Goal: Ask a question: Seek information or help from site administrators or community

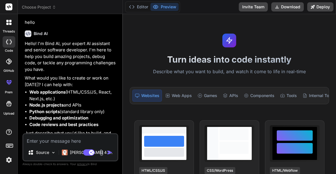
scroll to position [23, 0]
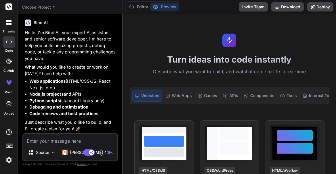
click at [9, 46] on div at bounding box center [9, 42] width 13 height 12
click at [56, 140] on textarea at bounding box center [70, 139] width 94 height 10
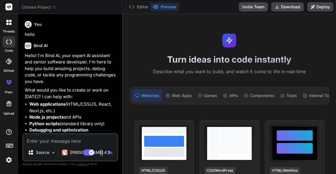
type textarea "x"
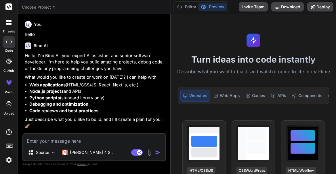
drag, startPoint x: 123, startPoint y: 67, endPoint x: 162, endPoint y: 70, distance: 39.2
click at [162, 70] on div "Bind AI Web Search Created with Pixso. Code Generator You hello Bind AI Hello! …" at bounding box center [94, 94] width 153 height 160
click at [89, 140] on textarea at bounding box center [94, 139] width 142 height 10
type textarea "g"
type textarea "x"
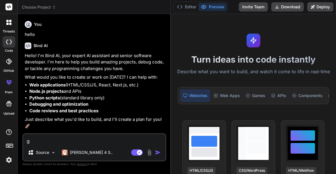
type textarea "x"
type textarea "ช"
type textarea "x"
type textarea "ช่"
type textarea "x"
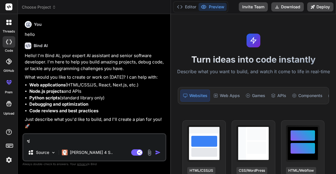
type textarea "ช่ว"
type textarea "x"
type textarea "ช่วย"
type textarea "x"
type textarea "ช่วยเ"
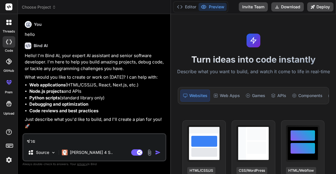
type textarea "x"
type textarea "ช่วยเช"
type textarea "x"
type textarea "ช่วยเช็"
type textarea "x"
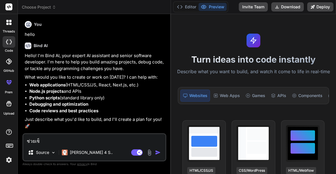
type textarea "ช่วยเช็ค"
type textarea "x"
type textarea "ช่วยเช็ค"
type textarea "x"
type textarea "ช่วยเช็ค"
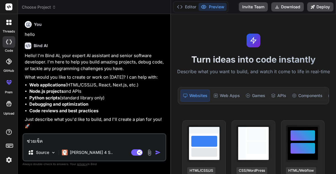
type textarea "x"
type textarea "ช่วยเช็ค แ"
type textarea "x"
type textarea "ช่วยเช็ค แน"
type textarea "x"
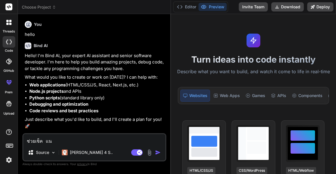
type textarea "ช่วยเช็ค แ"
type textarea "x"
type textarea "ช่วยเช็ค"
type textarea "x"
type textarea "ช่วยเช็ค c"
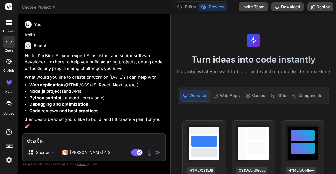
type textarea "x"
type textarea "ช่วยเช็ค co"
type textarea "x"
type textarea "ช่วยเช็ค cod"
type textarea "x"
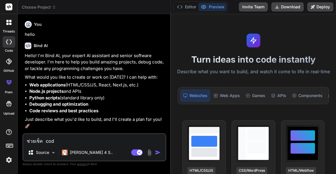
type textarea "ช่วยเช็ค code"
type textarea "x"
type textarea "ช่วยเช็ค code"
type textarea "x"
type textarea "ช่วยเช็ค code ้"
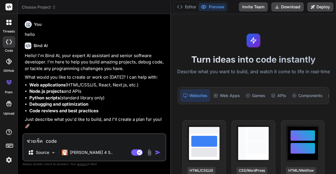
type textarea "x"
type textarea "ช่วยเช็ค code"
type textarea "x"
type textarea "ช่วยเช็ค code ด"
type textarea "x"
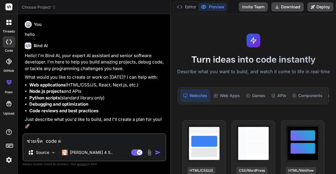
type textarea "ช่วยเช็ค code ด้"
type textarea "x"
type textarea "ช่วยเช็ค code ด้น"
type textarea "x"
type textarea "ช่วยเช็ค code ด้"
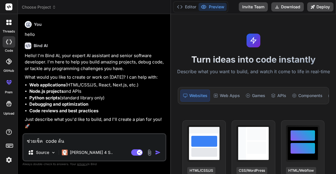
type textarea "x"
type textarea "ช่วยเช็ค code ด้า"
type textarea "x"
type textarea "ช่วยเช็ค code ด้าน"
type textarea "x"
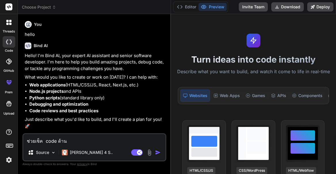
type textarea "ช่วยเช็ค code ด้านล"
type textarea "x"
type textarea "ช่วยเช็ค code ด้านล่"
type textarea "x"
type textarea "ช่วยเช็ค code [PERSON_NAME]"
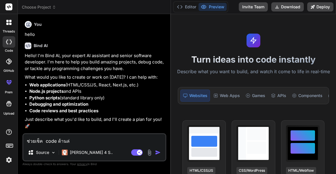
type textarea "x"
type textarea "ช่วยเช็ค code ด้านล่าง"
type textarea "x"
type textarea "ช่วยเช็ค code ด้านล่างน"
type textarea "x"
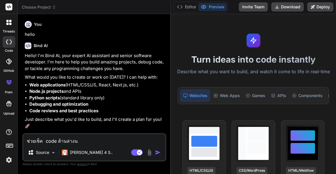
type textarea "ช่วยเช็ค code ด้านล่างนี"
type textarea "x"
type textarea "ช่วยเช็ค code ด้านล่างนี้"
type textarea "x"
type textarea "ช่วยเช็ค code ด้านล่างนี้ใ"
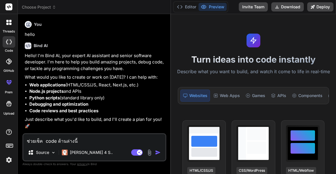
type textarea "x"
type textarea "ช่วยเช็ค code ด้านล่างนี้ให"
type textarea "x"
type textarea "ช่วยเช็ค code ด้านล่างนี้ให้"
type textarea "x"
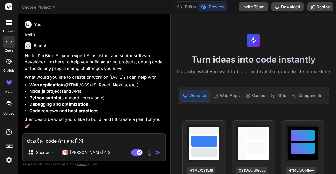
type textarea "ช่วยเช็ค code ด้านล่างนี้ให้ห"
type textarea "x"
type textarea "ช่วยเช็ค code ด้านล่างนี้ให้หน"
type textarea "x"
type textarea "ช่วยเช็ค code ด้านล่างนี้ให้หน่"
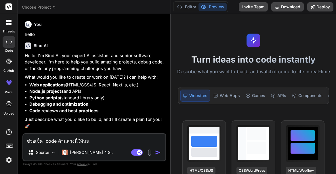
type textarea "x"
type textarea "ช่วยเช็ค code ด้านล่างนี้ให้หน่อ"
type textarea "x"
type textarea "ช่วยเช็ค code ด้านล่างนี้ให้หน่อย"
type textarea "x"
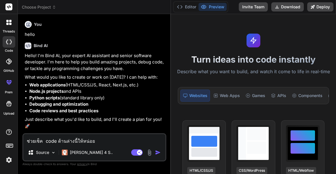
type textarea "ช่วยเช็ค code ด้านล่างนี้ให้หน่อย"
type textarea "x"
type textarea "ช่วยเช็ค code ด้านล่างนี้ให้หน่อย เ"
type textarea "x"
type textarea "ช่วยเช็ค code ด้านล่างนี้ให้หน่อย เป"
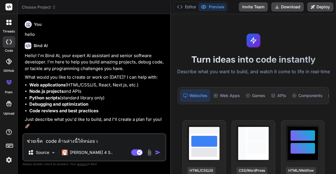
type textarea "x"
type textarea "ช่วยเช็ค code ด้านล่างนี้ให้หน่อย เป็"
type textarea "x"
type textarea "ช่วยเช็ค code ด้านล่างนี้ให้หน่อย เป็น"
type textarea "x"
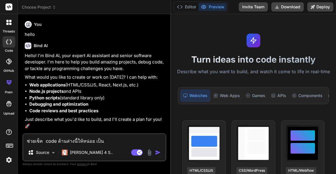
type textarea "ช่วยเช็ค code ด้านล่างนี้ให้หน่อย เป็นก"
type textarea "x"
type textarea "ช่วยเช็ค code ด้านล่างนี้ให้หน่อย เป็นกา"
type textarea "x"
type textarea "ช่วยเช็ค code ด้านล่างนี้ให้หน่อย เป็นการ"
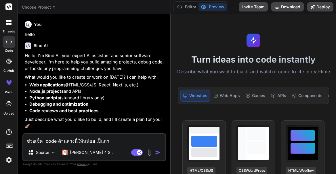
type textarea "x"
type textarea "ช่วยเช็ค code ด้านล่างนี้ให้หน่อย เป็นการท"
type textarea "x"
type textarea "ช่วยเช็ค code ด้านล่างนี้ให้หน่อย เป็นการทำ"
type textarea "x"
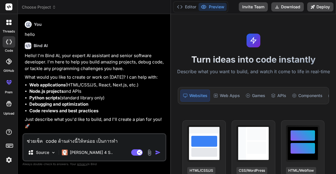
type textarea "ช่วยเช็ค code ด้านล่างนี้ให้หน่อย เป็นการทำเ"
type textarea "x"
type textarea "ช่วยเช็ค code ด้านล่างนี้ให้หน่อย เป็นการทำเว"
type textarea "x"
type textarea "ช่วยเช็ค code ด้านล่างนี้ให้หน่อย เป็นการทำเว็"
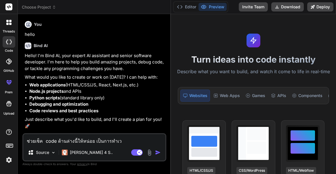
type textarea "x"
type textarea "ช่วยเช็ค code ด้านล่างนี้ให้หน่อย เป็นการทำเว็บ"
type textarea "x"
type textarea "ช่วยเช็ค code ด้านล่างนี้ให้หน่อย เป็นการทำเว็บ"
type textarea "x"
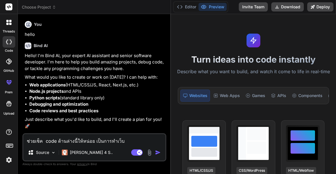
type textarea "ช่วยเช็ค code ด้านล่างนี้ให้หน่อย เป็นการทำเว็บ P"
type textarea "x"
type textarea "ช่วยเช็ค code ด้านล่างนี้ให้หน่อย เป็นการทำเว็บ Pr"
type textarea "x"
type textarea "ช่วยเช็ค code ด้านล่างนี้ให้หน่อย เป็นการทำเว็บ Pro"
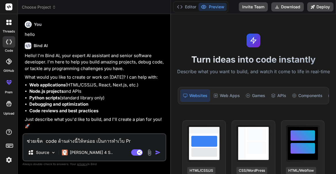
type textarea "x"
type textarea "ช่วยเช็ค code ด้านล่างนี้ให้หน่อย เป็นการทำเว็บ Proj"
type textarea "x"
type textarea "ช่วยเช็ค code ด้านล่างนี้ให้หน่อย เป็นการทำเว็บ Proje"
type textarea "x"
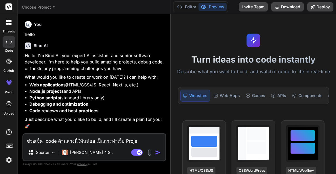
type textarea "ช่วยเช็ค code ด้านล่างนี้ให้หน่อย เป็นการทำเว็บ Projec"
type textarea "x"
type textarea "ช่วยเช็ค code ด้านล่างนี้ให้หน่อย เป็นการทำเว็บ Project"
type textarea "x"
type textarea "ช่วยเช็ค code ด้านล่างนี้ให้หน่อย เป็นการทำเว็บ Project"
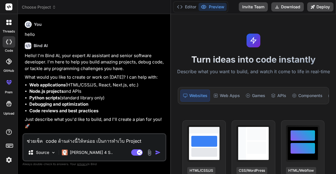
type textarea "x"
type textarea "ช่วยเช็ค code ด้านล่างนี้ให้หน่อย เป็นการทำเว็บ Project O"
type textarea "x"
type textarea "ช่วยเช็ค code ด้านล่างนี้ให้หน่อย เป็นการทำเว็บ Project Of"
type textarea "x"
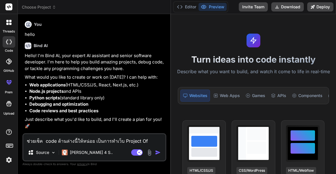
type textarea "ช่วยเช็ค code ด้านล่างนี้ให้หน่อย เป็นการทำเว็บ Project Off"
type textarea "x"
type textarea "ช่วยเช็ค code ด้านล่างนี้ให้หน่อย เป็นการทำเว็บ Project Offi"
type textarea "x"
type textarea "ช่วยเช็ค code ด้านล่างนี้ให้หน่อย เป็นการทำเว็บ Project Offic"
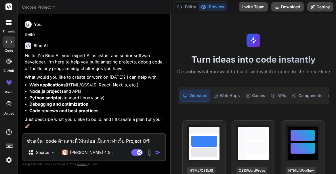
type textarea "x"
type textarea "ช่วยเช็ค code ด้านล่างนี้ให้หน่อย เป็นการทำเว็บ Project Office"
type textarea "x"
type textarea "ช่วยเช็ค code ด้านล่างนี้ให้หน่อย เป็นการทำเว็บ Project Office"
type textarea "x"
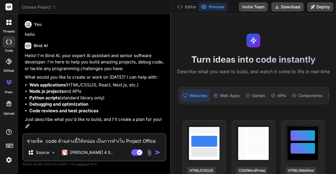
type textarea "ช่วยเช็ค code ด้านล่างนี้ให้หน่อย เป็นการทำเว็บ Project Office B"
type textarea "x"
type textarea "ช่วยเช็ค code ด้านล่างนี้ให้หน่อย เป็นการทำเว็บ Project Office Ba"
type textarea "x"
type textarea "ช่วยเช็ค code ด้านล่างนี้ให้หน่อย เป็นการทำเว็บ Project Office Ban"
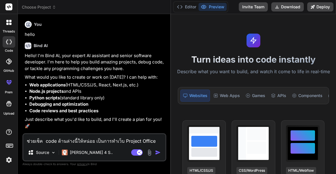
type textarea "x"
type textarea "ช่วยเช็ค code ด้านล่างนี้ให้หน่อย เป็นการทำเว็บ Project Office Bang"
type textarea "x"
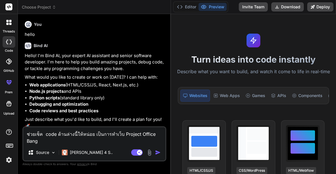
type textarea "ช่วยเช็ค code ด้านล่างนี้ให้หน่อย เป็นการทำเว็บ Project Office Bango"
type textarea "x"
type textarea "ช่วยเช็ค code ด้านล่างนี้ให้หน่อย เป็นการทำเว็บ Project Office Bangok"
type textarea "x"
type textarea "ช่วยเช็ค code ด้านล่างนี้ให้หน่อย เป็นการทำเว็บ Project Office Bangok"
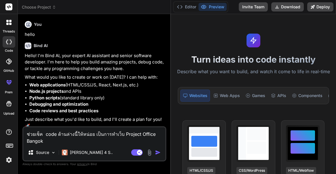
type textarea "x"
type textarea "ช่วยเช็ค code ด้านล่างนี้ให้หน่อย เป็นการทำเว็บ Project Office Bangok ไ"
type textarea "x"
type textarea "ช่วยเช็ค code ด้านล่างนี้ให้หน่อย เป็นการทำเว็บ Project Office Bangok ไฟ"
type textarea "x"
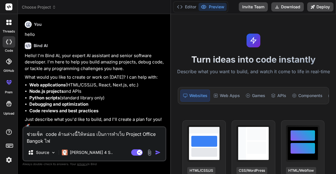
type textarea "ช่วยเช็ค code ด้านล่างนี้ให้หน่อย เป็นการทำเว็บ Project Office Bangok ไฟล"
type textarea "x"
type textarea "ช่วยเช็ค code ด้านล่างนี้ให้หน่อย เป็นการทำเว็บ Project Office Bangok ไฟล์"
type textarea "x"
type textarea "ช่วยเช็ค code ด้านล่างนี้ให้หน่อย เป็นการทำเว็บ Project Office Bangok ไฟล์ช"
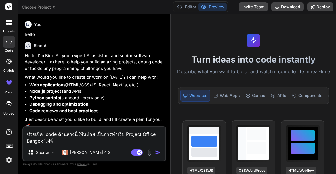
type textarea "x"
type textarea "ช่วยเช็ค code ด้านล่างนี้ให้หน่อย เป็นการทำเว็บ Project Office Bangok ไฟล์ชื"
type textarea "x"
type textarea "ช่วยเช็ค code ด้านล่างนี้ให้หน่อย เป็นการทำเว็บ Project Office Bangok ไฟล์ชื่"
type textarea "x"
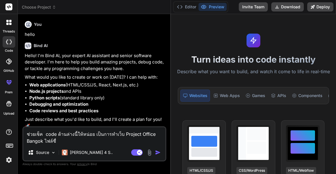
type textarea "ช่วยเช็ค code ด้านล่างนี้ให้หน่อย เป็นการทำเว็บ Project Office Bangok ไฟล์ชื่อ"
type textarea "x"
type textarea "ช่วยเช็ค code ด้านล่างนี้ให้หน่อย เป็นการทำเว็บ Project Office Bangok ไฟล์ชื่อเ"
type textarea "x"
type textarea "ช่วยเช็ค code ด้านล่างนี้ให้หน่อย เป็นการทำเว็บ Project Office Bangok ไฟล์ชื่อเช"
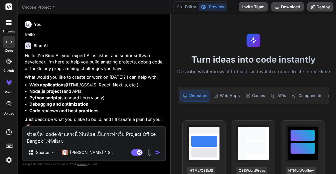
type textarea "x"
type textarea "ช่วยเช็ค code ด้านล่างนี้ให้หน่อย เป็นการทำเว็บ Project Office Bangok ไฟล์ชื่อเ…"
type textarea "x"
type textarea "ช่วยเช็ค code ด้านล่างนี้ให้หน่อย เป็นการทำเว็บ Project Office Bangok ไฟล์ชื่อเ…"
type textarea "x"
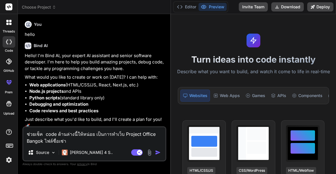
type textarea "ช่วยเช็ค code ด้านล่างนี้ให้หน่อย เป็นการทำเว็บ Project Office Bangok ไฟล์ชื่อเ…"
type textarea "x"
type textarea "ช่วยเช็ค code ด้านล่างนี้ให้หน่อย เป็นการทำเว็บ Project Office Bangok ไฟล์ชื่อเ…"
type textarea "x"
type textarea "ช่วยเช็ค code ด้านล่างนี้ให้หน่อย เป็นการทำเว็บ Project Office Bangok ไฟล์ชื่อเ…"
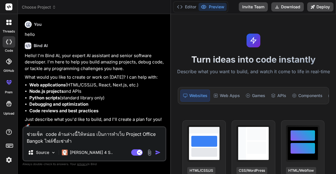
type textarea "x"
type textarea "ช่วยเช็ค code ด้านล่างนี้ให้หน่อย เป็นการทำเว็บ Project Office Bangok ไฟล์ชื่อเ…"
type textarea "x"
type textarea "ช่วยเช็ค code ด้านล่างนี้ให้หน่อย เป็นการทำเว็บ Project Office Bangok ไฟล์ชื่อ …"
type textarea "x"
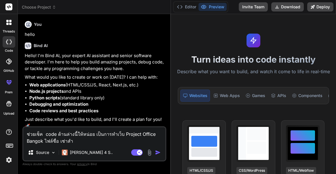
type textarea "ช่วยเช็ค code ด้านล่างนี้ให้หน่อย เป็นการทำเว็บ Project Office Bangok ไฟล์ชื่อ …"
type textarea "x"
type textarea "ช่วยเช็ค code ด้านล่างนี้ให้หน่อย เป็นการทำเว็บ Project Office Bangok ไฟล์ชื่อ …"
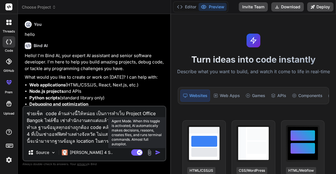
paste textarea "province_en"
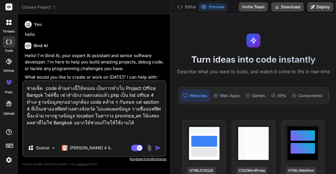
paste textarea "<?lor // ======================== // Ipsumdol SIT Ametconsectet adi Elitseddo E…"
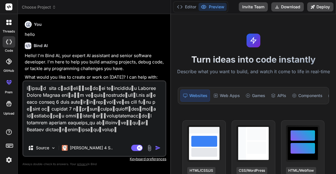
scroll to position [5171, 0]
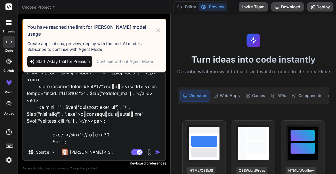
click at [156, 29] on icon at bounding box center [158, 30] width 7 height 7
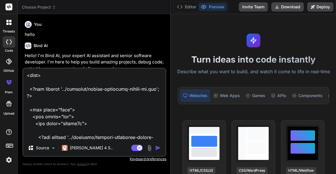
scroll to position [868, 0]
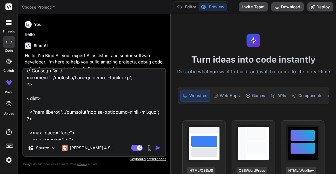
click at [67, 102] on textarea at bounding box center [94, 104] width 142 height 71
